Goal: Navigation & Orientation: Find specific page/section

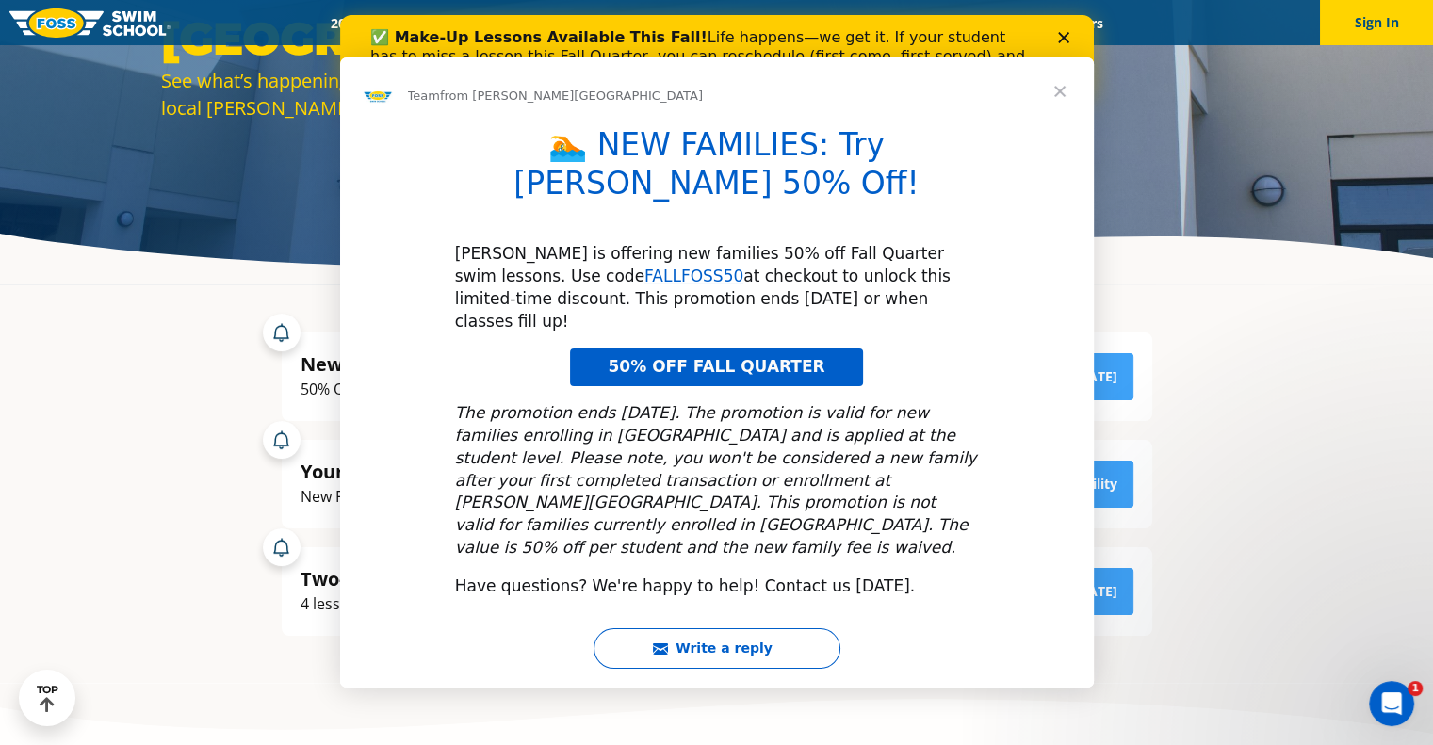
scroll to position [339, 0]
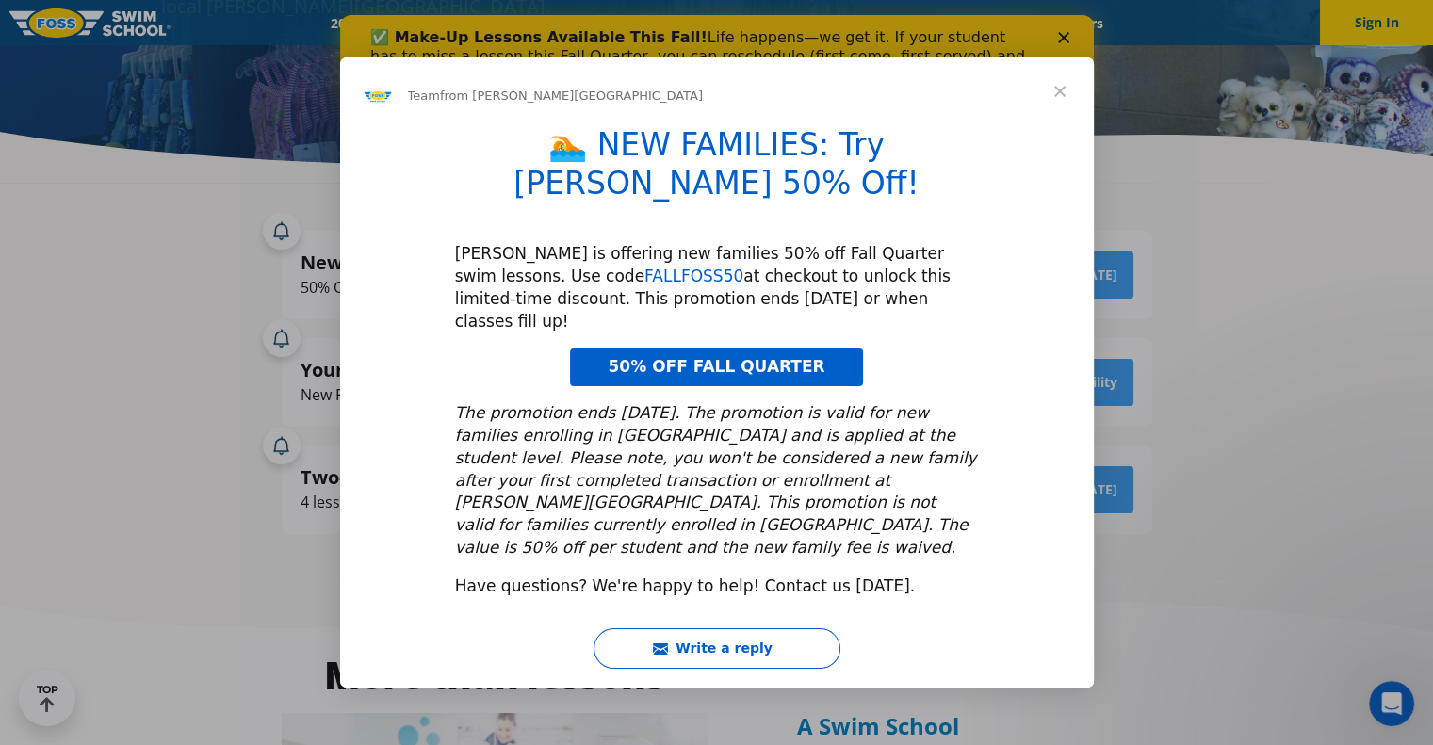
click at [1061, 125] on span "Close" at bounding box center [1060, 91] width 68 height 68
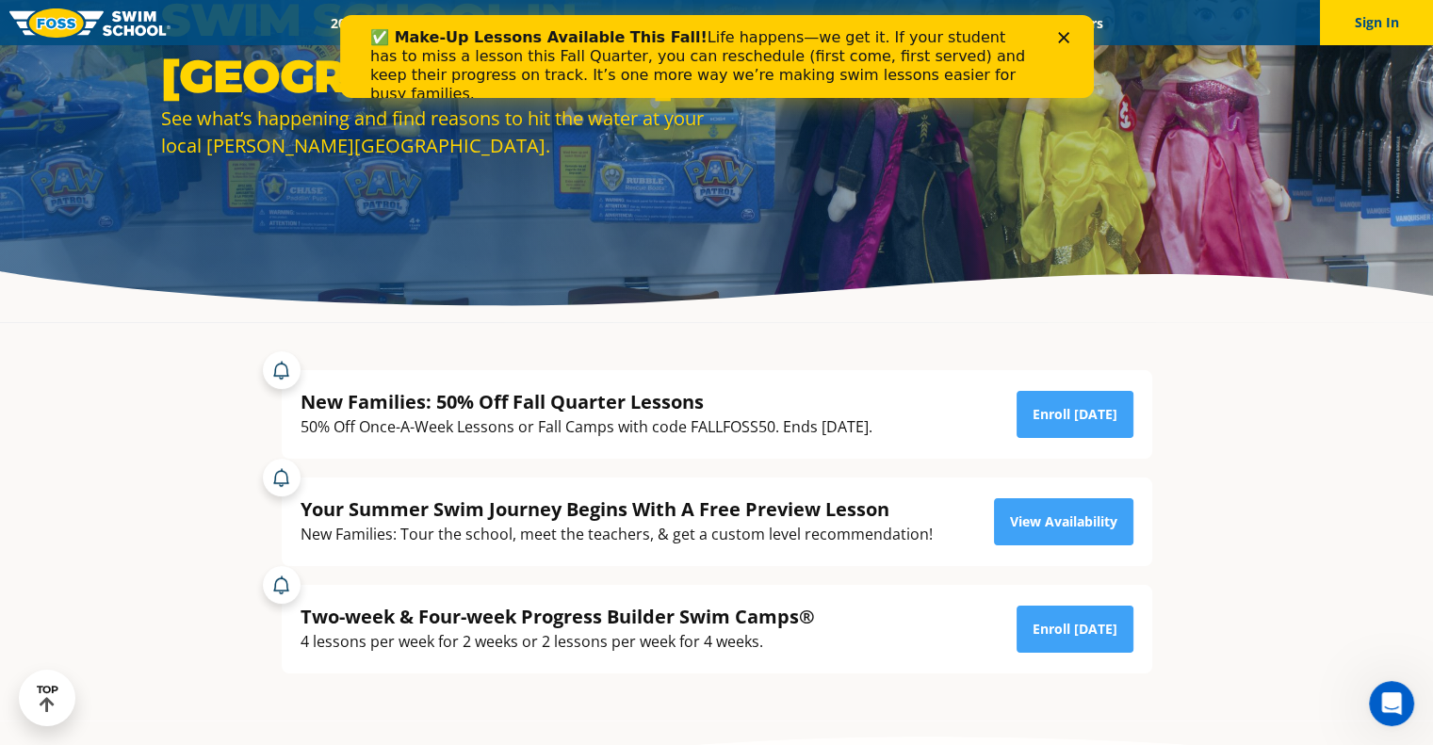
scroll to position [0, 0]
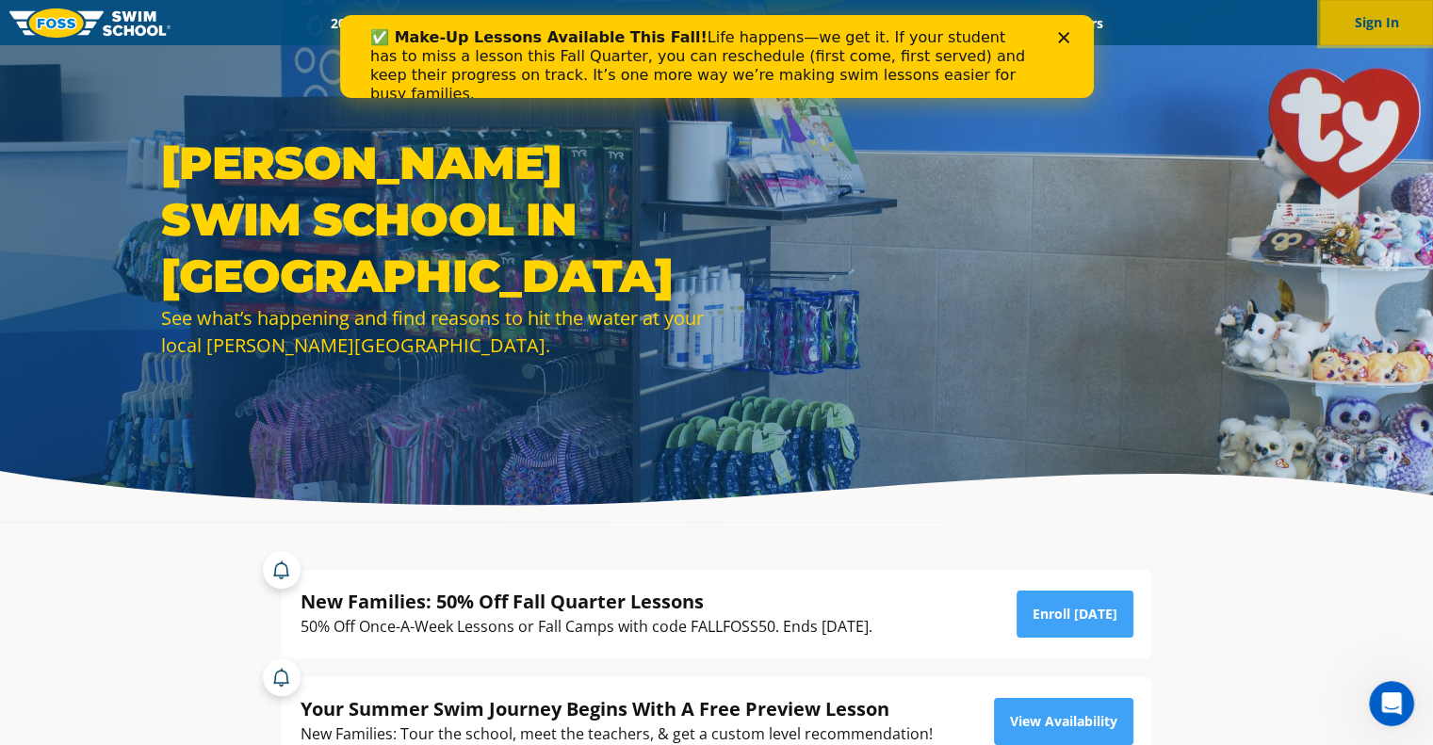
click at [1378, 16] on button "Sign In" at bounding box center [1376, 22] width 113 height 45
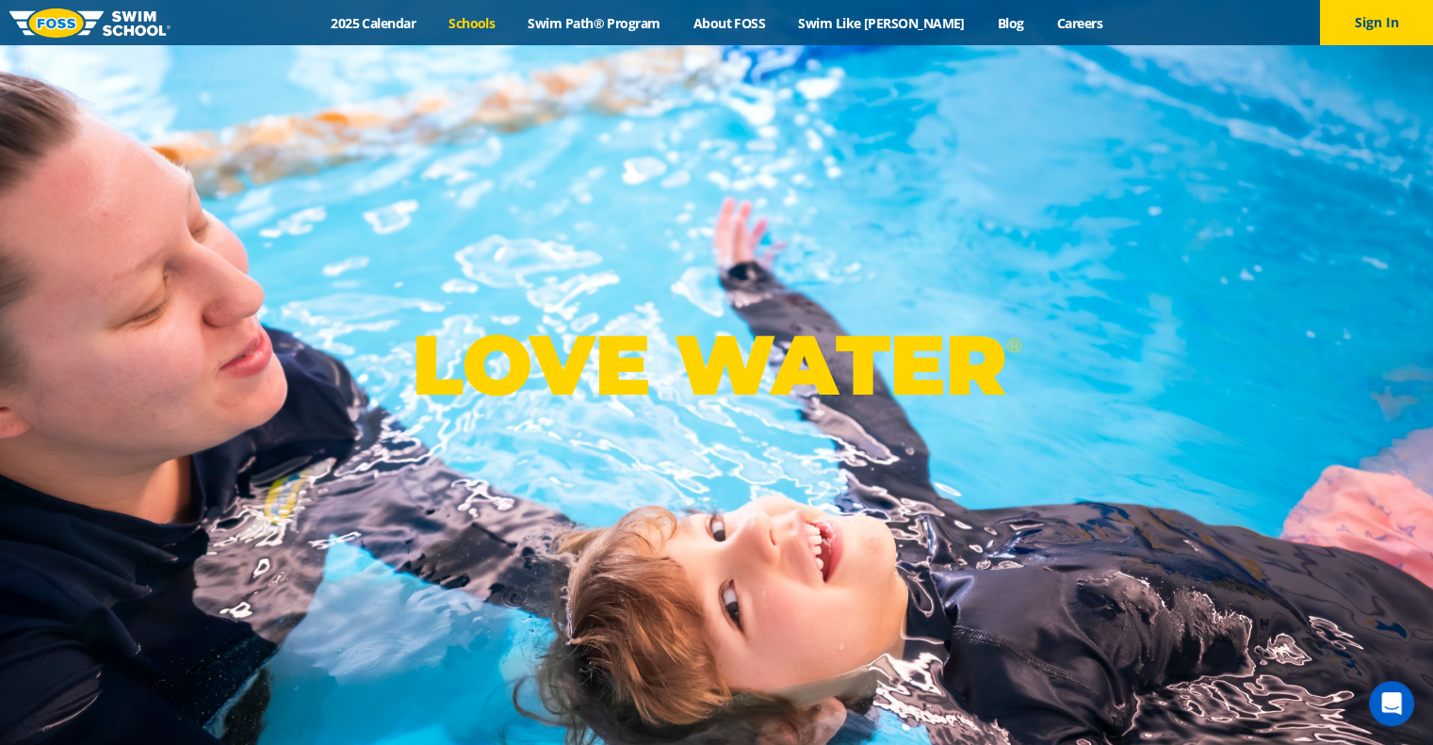
click at [507, 23] on link "Schools" at bounding box center [472, 23] width 79 height 18
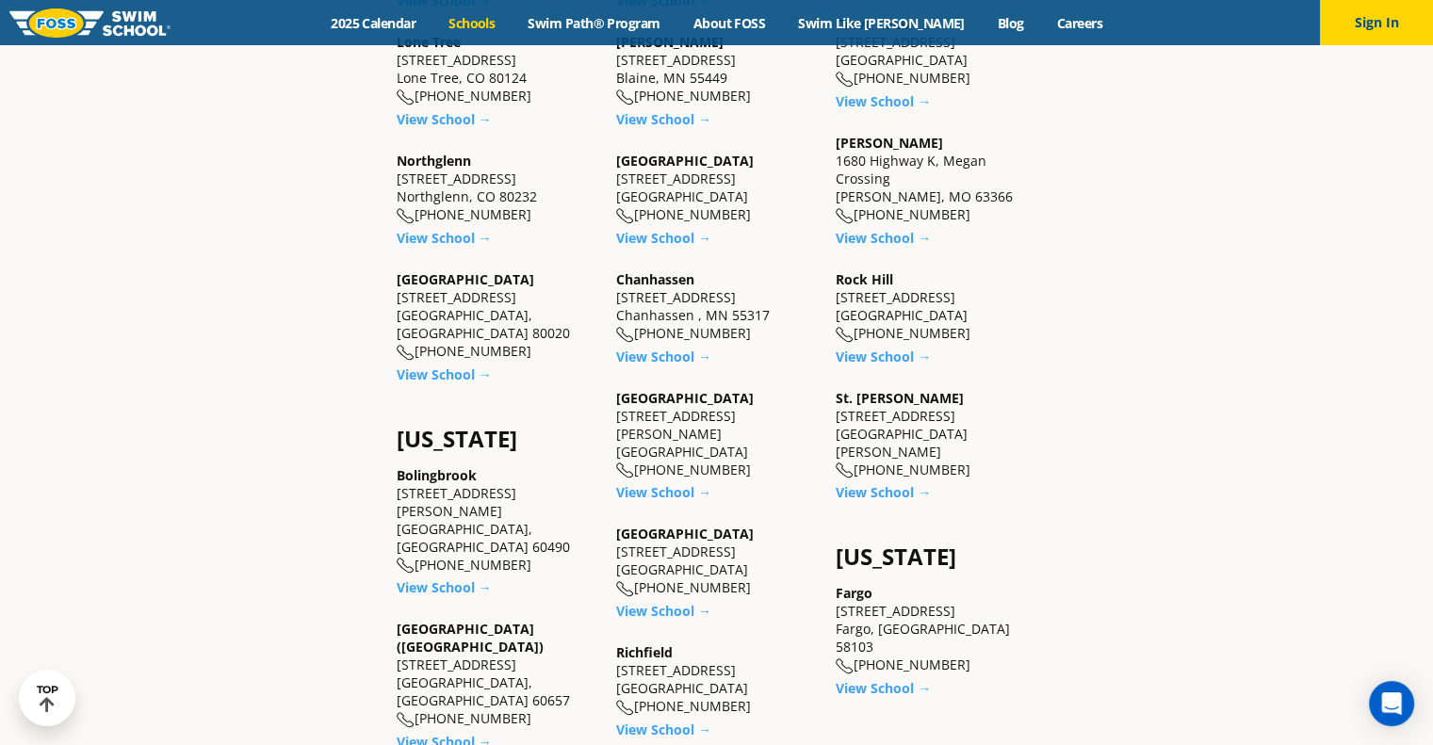
scroll to position [904, 0]
